Goal: Find contact information: Find contact information

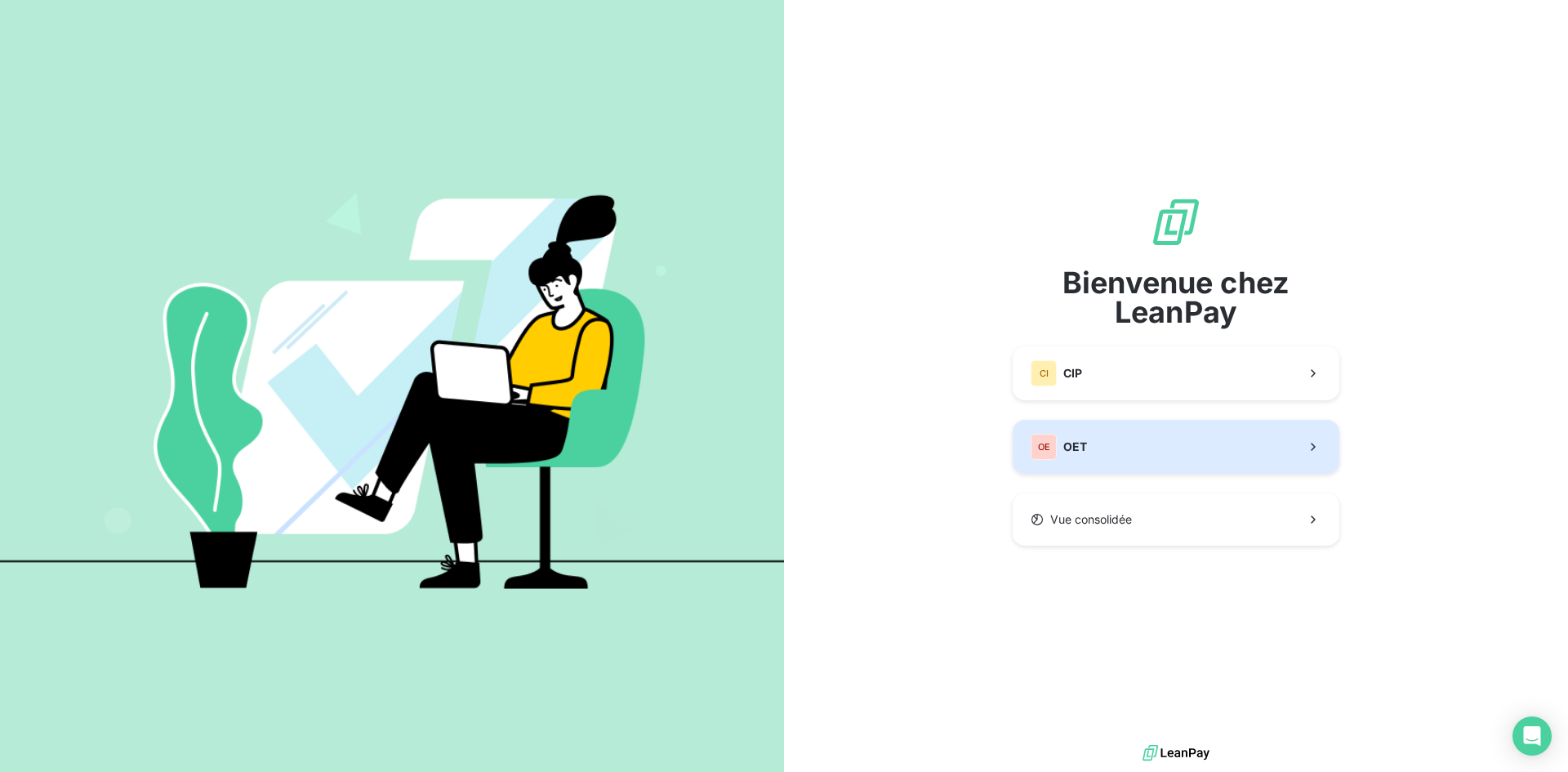
click at [1057, 458] on div "OE OET" at bounding box center [1058, 447] width 57 height 26
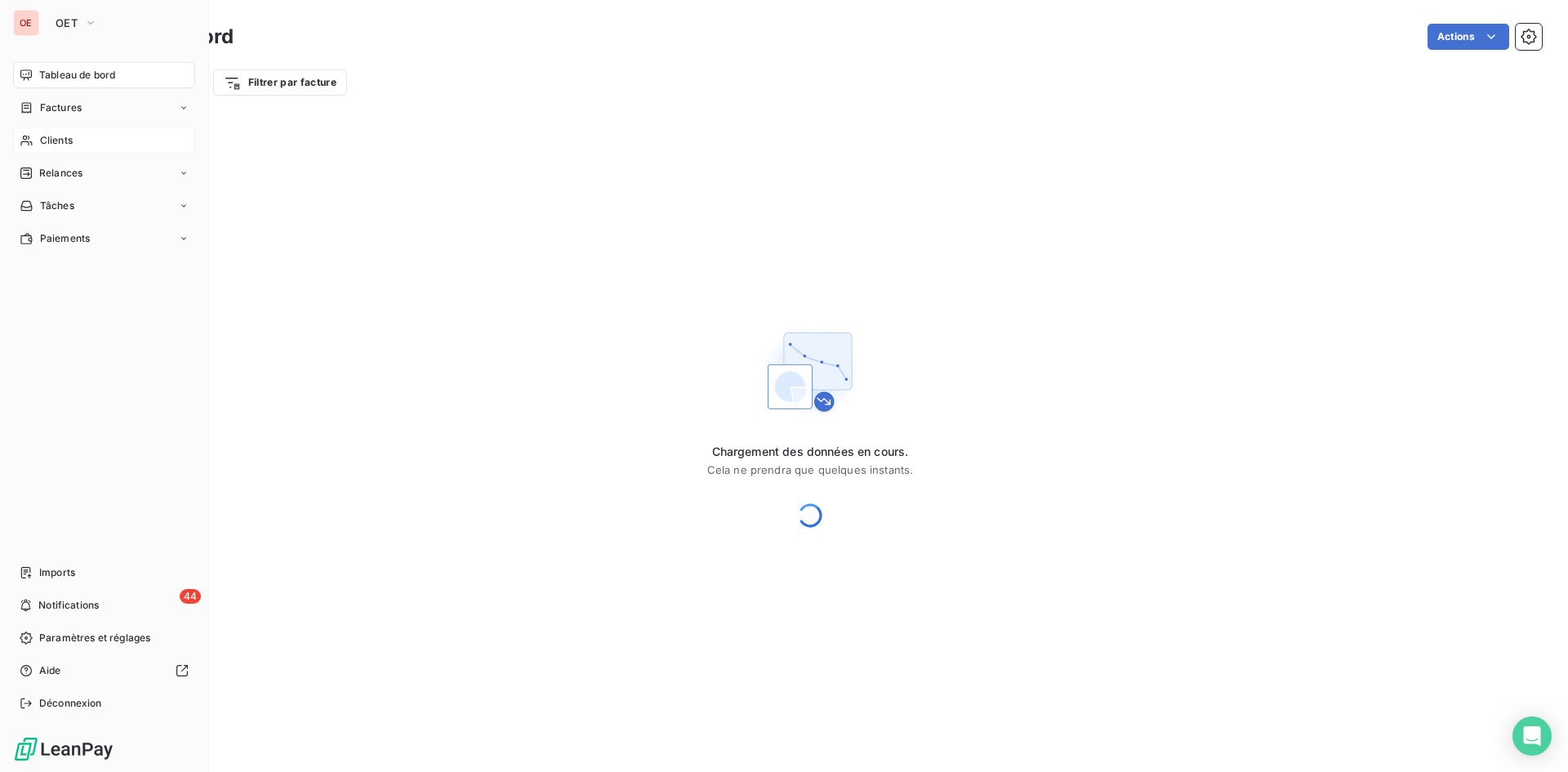
click at [62, 141] on span "Clients" at bounding box center [57, 140] width 33 height 15
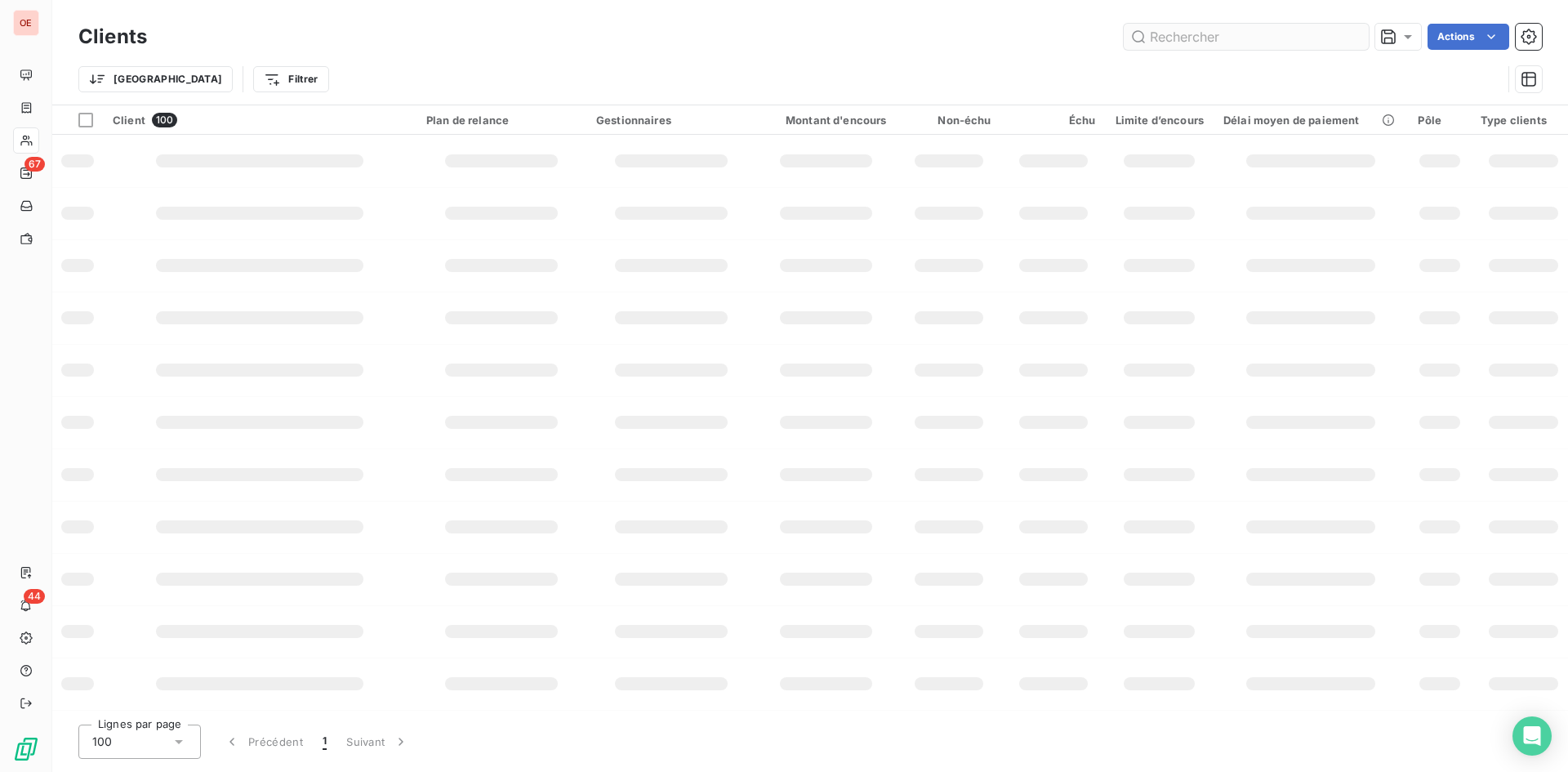
click at [1193, 31] on input "text" at bounding box center [1246, 37] width 245 height 26
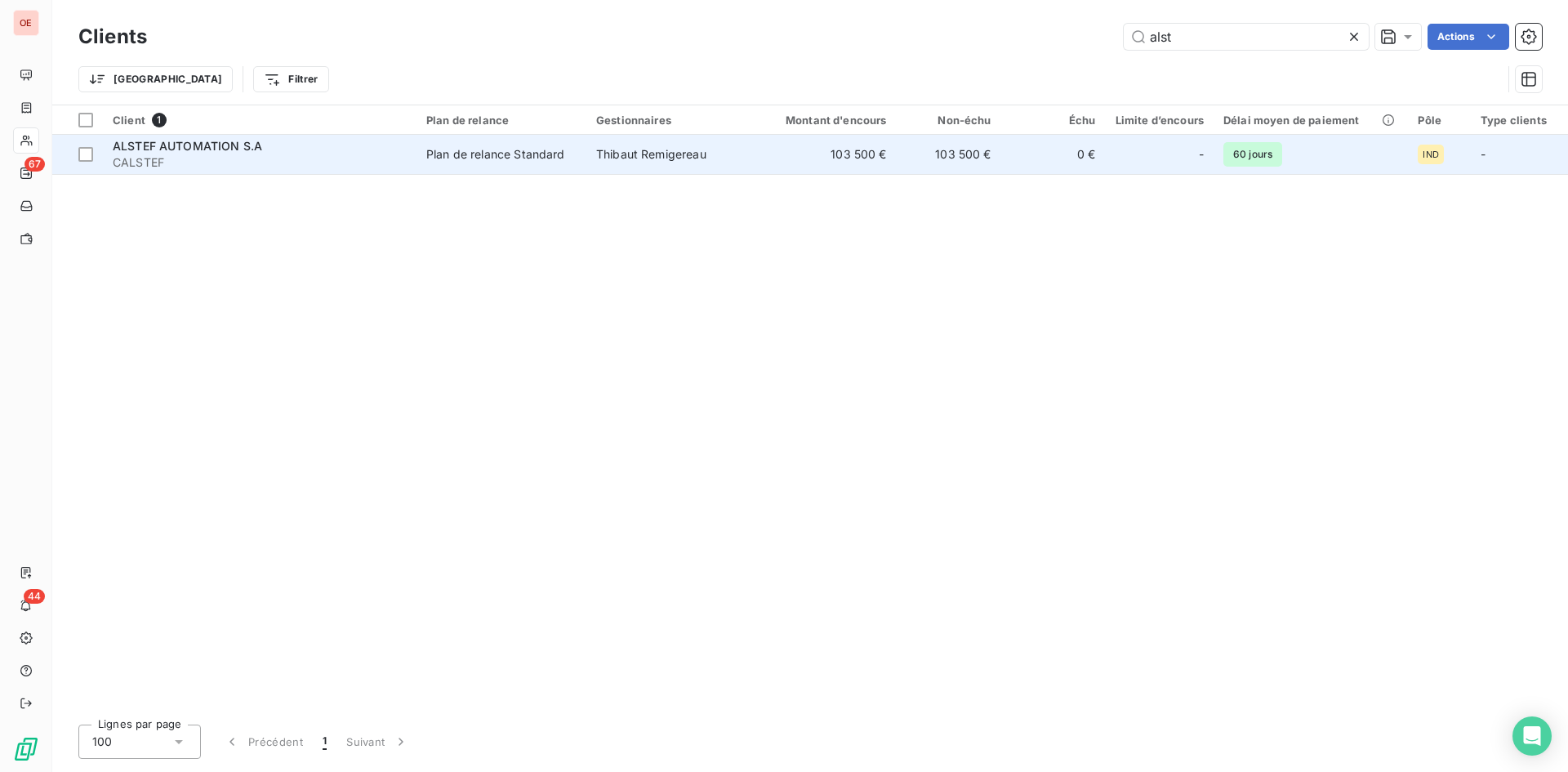
type input "alst"
click at [178, 148] on span "ALSTEF AUTOMATION S.A" at bounding box center [187, 145] width 149 height 14
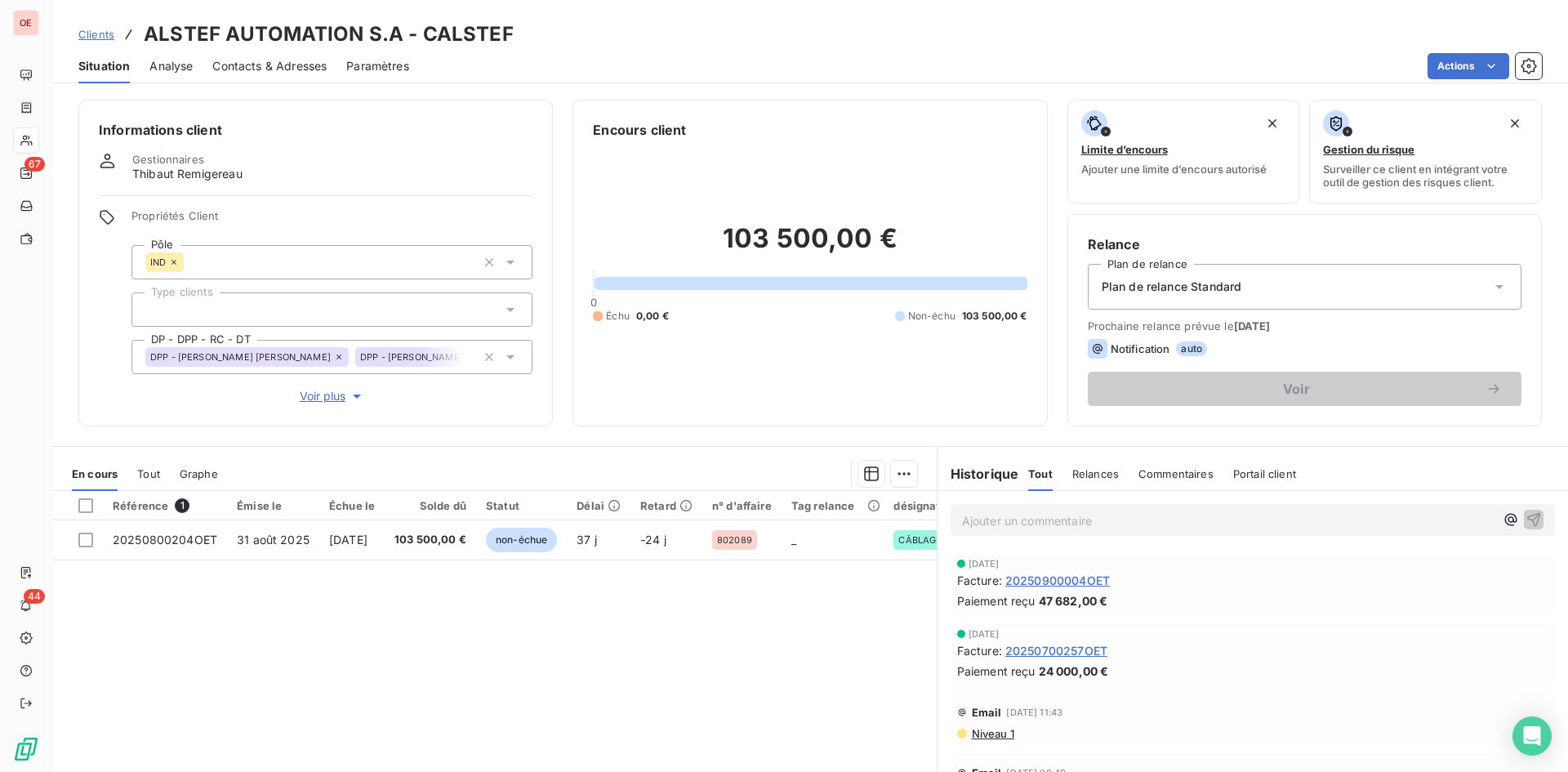
click at [298, 71] on span "Contacts & Adresses" at bounding box center [269, 66] width 114 height 16
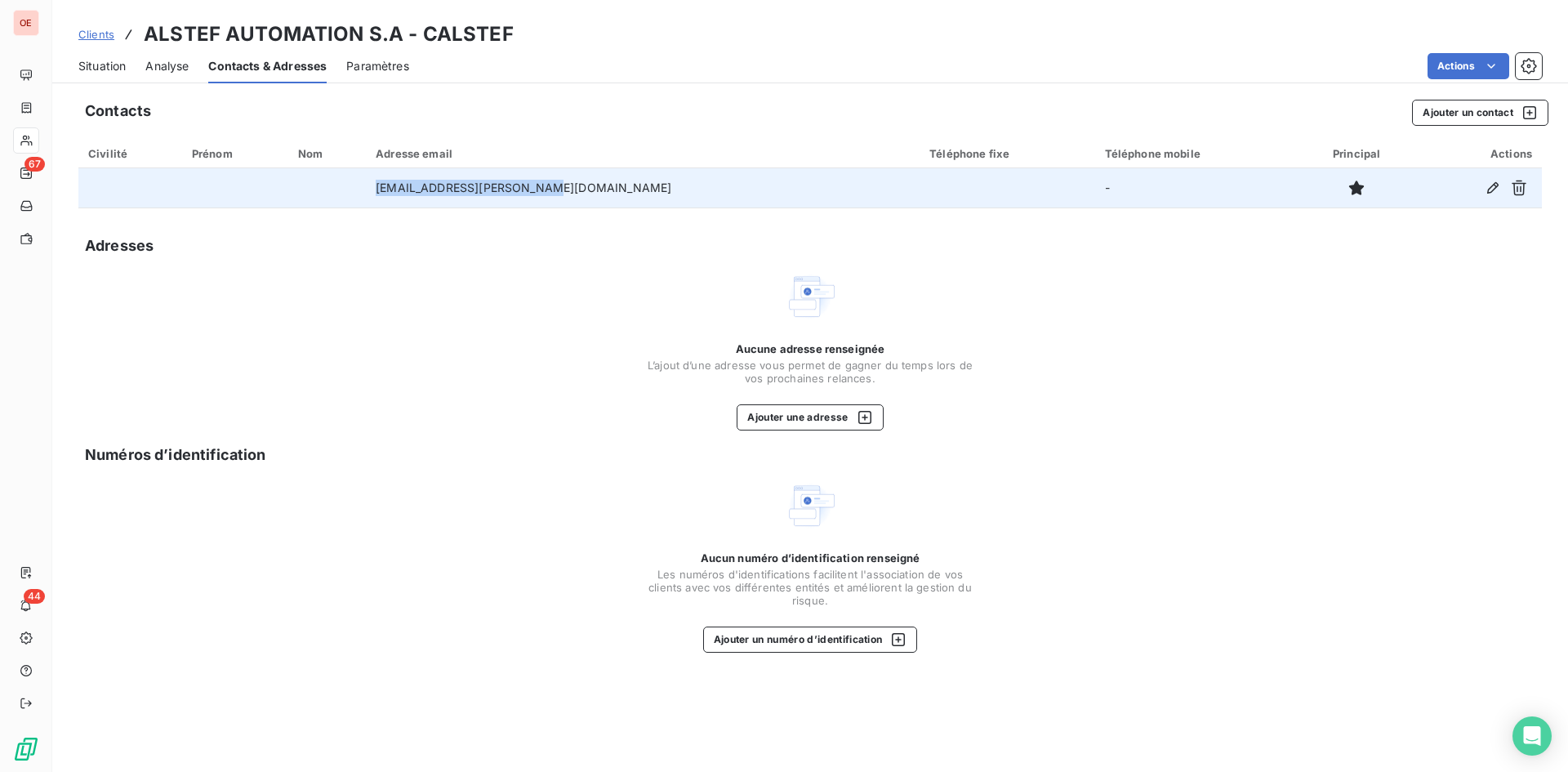
drag, startPoint x: 604, startPoint y: 194, endPoint x: 423, endPoint y: 205, distance: 181.3
click at [423, 205] on tr "[EMAIL_ADDRESS][PERSON_NAME][DOMAIN_NAME] -" at bounding box center [810, 188] width 1463 height 39
copy tr "[EMAIL_ADDRESS][PERSON_NAME][DOMAIN_NAME]"
